Goal: Task Accomplishment & Management: Use online tool/utility

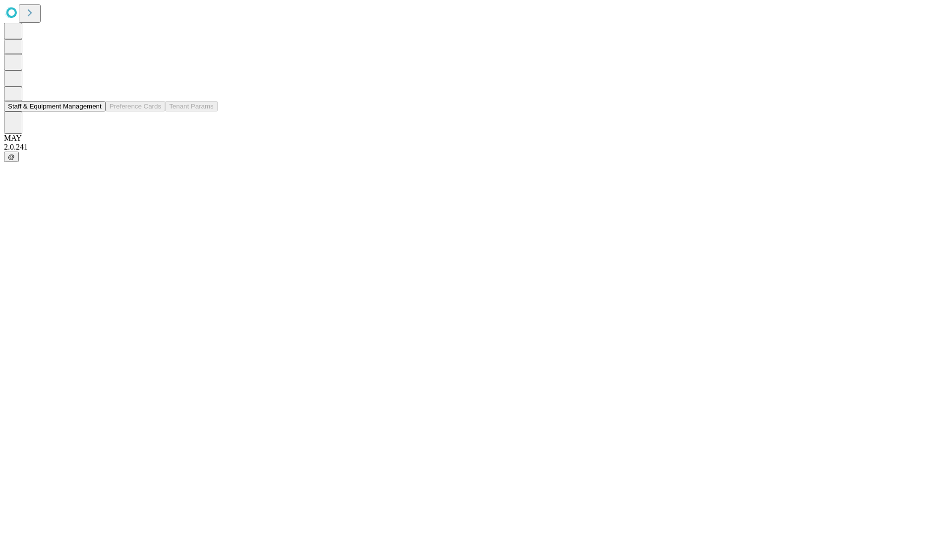
click at [95, 112] on button "Staff & Equipment Management" at bounding box center [55, 106] width 102 height 10
